Goal: Find specific page/section: Find specific page/section

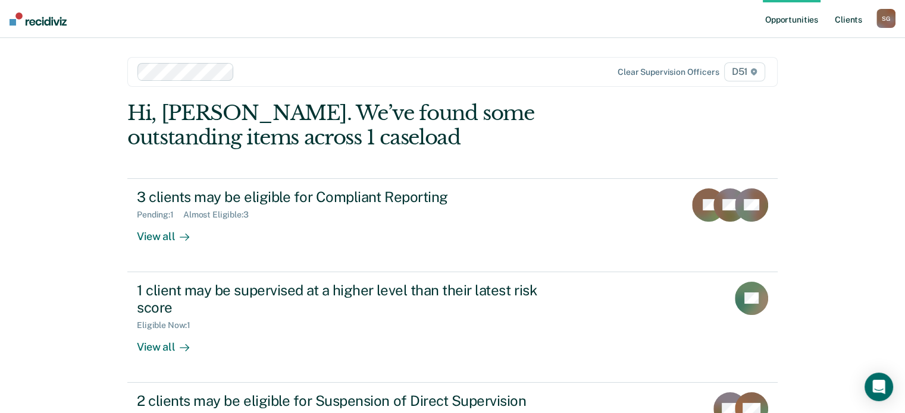
click at [839, 25] on link "Client s" at bounding box center [848, 19] width 32 height 38
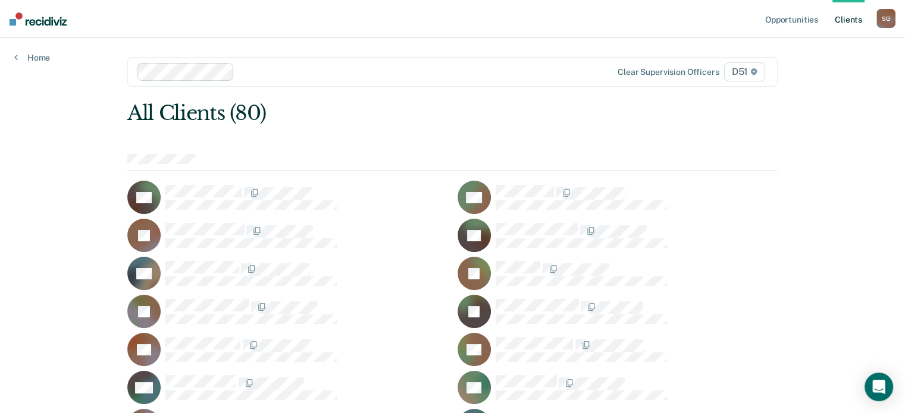
click at [623, 125] on div "All Clients (80)" at bounding box center [387, 113] width 520 height 24
click at [200, 335] on div "TC" at bounding box center [287, 349] width 320 height 33
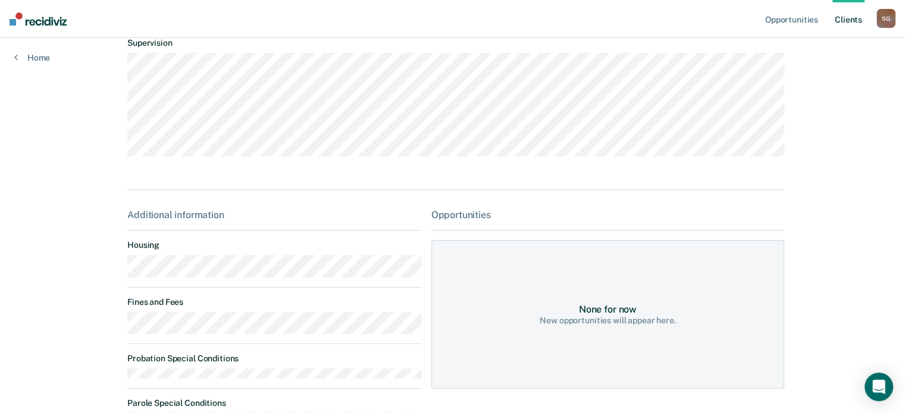
scroll to position [229, 0]
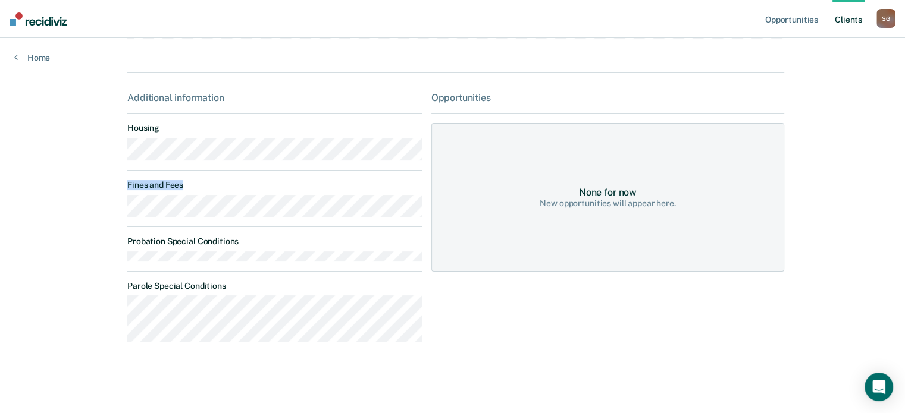
click at [98, 219] on div "Opportunities Client s Samantha Gerlich S G Profile How it works Log Out Home T…" at bounding box center [452, 94] width 905 height 638
